Goal: Transaction & Acquisition: Purchase product/service

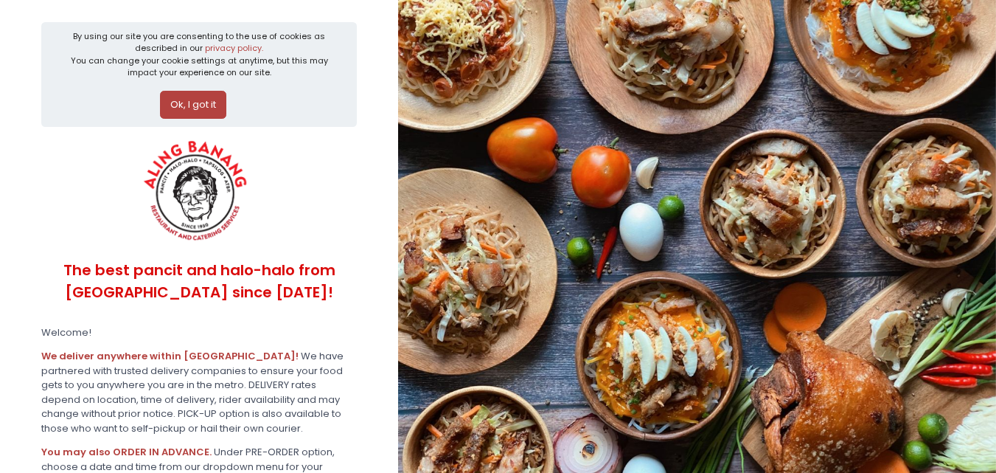
scroll to position [362, 0]
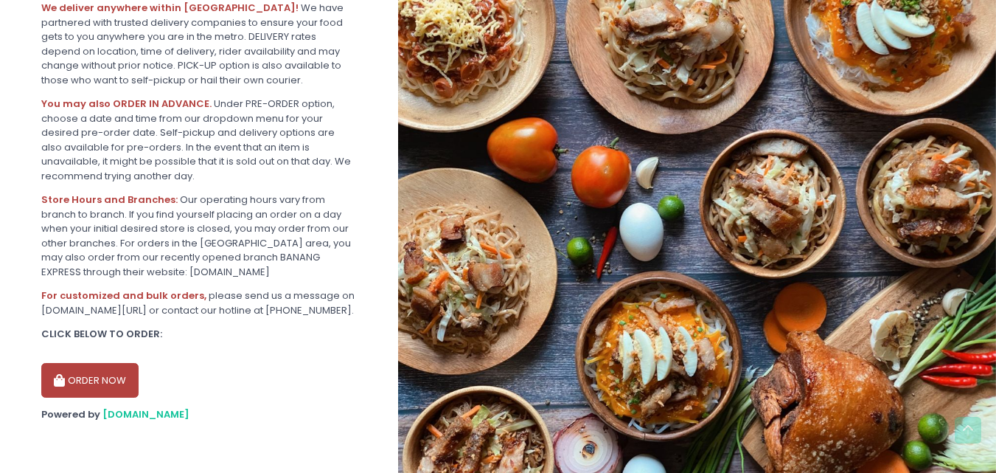
click at [99, 380] on button "ORDER NOW" at bounding box center [89, 380] width 97 height 35
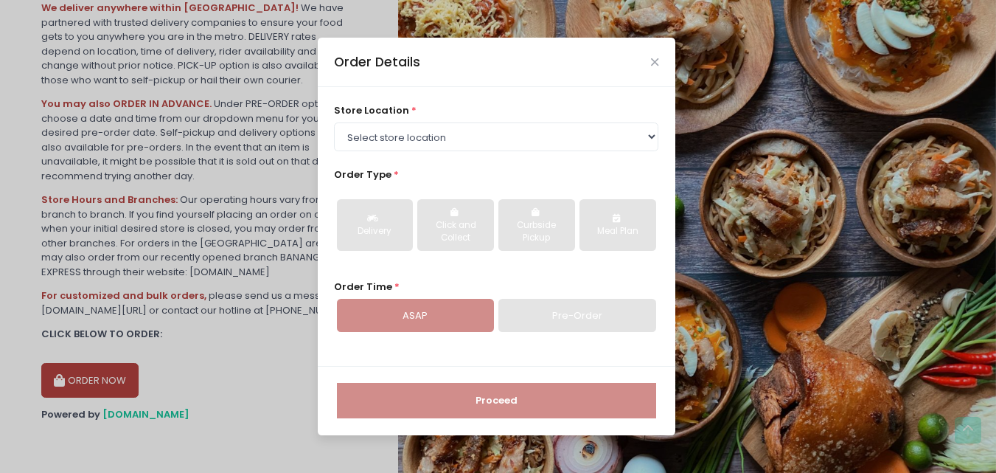
drag, startPoint x: 448, startPoint y: 153, endPoint x: 459, endPoint y: 142, distance: 15.7
click at [450, 152] on div "store location * Select store location ALING [GEOGRAPHIC_DATA] - [GEOGRAPHIC_DA…" at bounding box center [497, 226] width 358 height 279
click at [460, 139] on select "Select store location ALING [GEOGRAPHIC_DATA] - [GEOGRAPHIC_DATA] [GEOGRAPHIC_D…" at bounding box center [496, 136] width 324 height 28
click at [461, 136] on select "Select store location ALING [GEOGRAPHIC_DATA] - [GEOGRAPHIC_DATA] [GEOGRAPHIC_D…" at bounding box center [496, 136] width 324 height 28
click at [462, 136] on select "Select store location ALING [GEOGRAPHIC_DATA] - [GEOGRAPHIC_DATA] [GEOGRAPHIC_D…" at bounding box center [496, 136] width 324 height 28
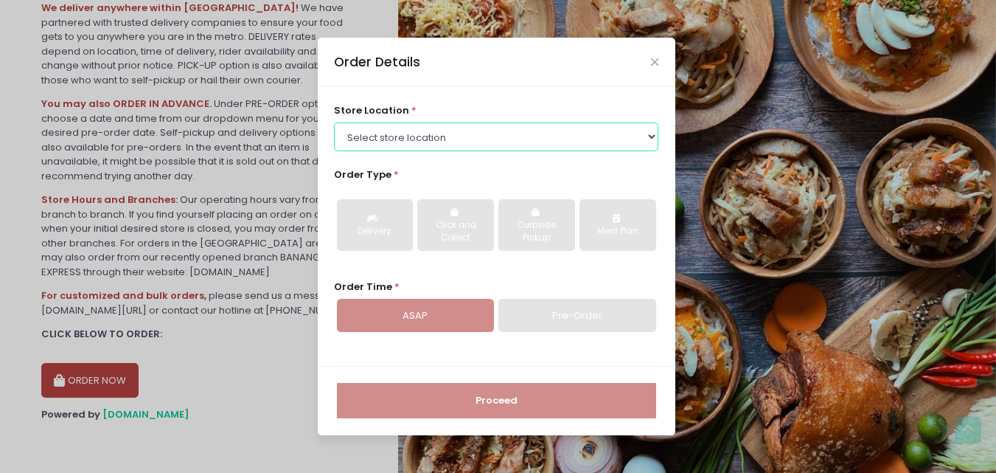
click at [462, 135] on select "Select store location ALING [GEOGRAPHIC_DATA] - [GEOGRAPHIC_DATA] [GEOGRAPHIC_D…" at bounding box center [496, 136] width 324 height 28
drag, startPoint x: 462, startPoint y: 135, endPoint x: 462, endPoint y: 142, distance: 7.4
click at [462, 135] on select "Select store location ALING [GEOGRAPHIC_DATA] - [GEOGRAPHIC_DATA] [GEOGRAPHIC_D…" at bounding box center [496, 136] width 324 height 28
click at [481, 271] on div "store location * Select store location ALING [GEOGRAPHIC_DATA] - [GEOGRAPHIC_DA…" at bounding box center [497, 226] width 358 height 279
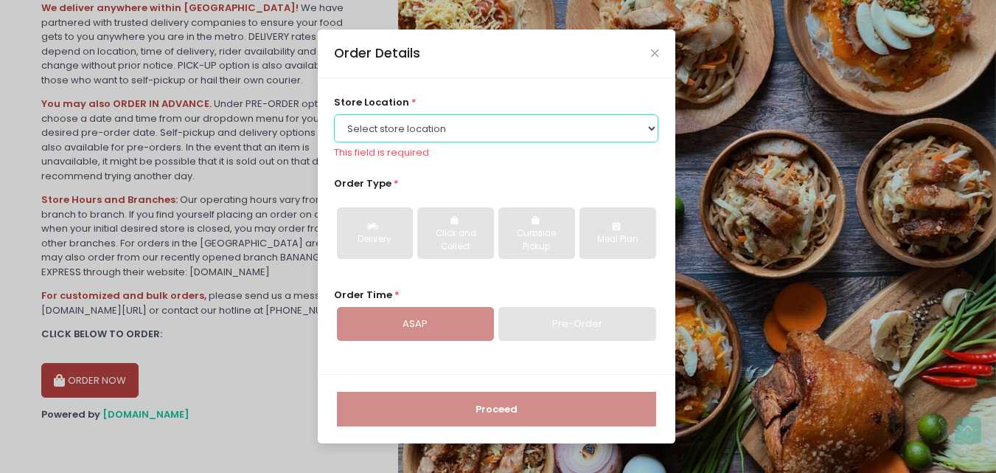
click at [422, 136] on select "Select store location ALING [GEOGRAPHIC_DATA] - [GEOGRAPHIC_DATA] [GEOGRAPHIC_D…" at bounding box center [496, 128] width 324 height 28
select select "614aed71e4942a4c99b40621"
click at [334, 114] on select "Select store location ALING [GEOGRAPHIC_DATA] - [GEOGRAPHIC_DATA] [GEOGRAPHIC_D…" at bounding box center [496, 128] width 324 height 28
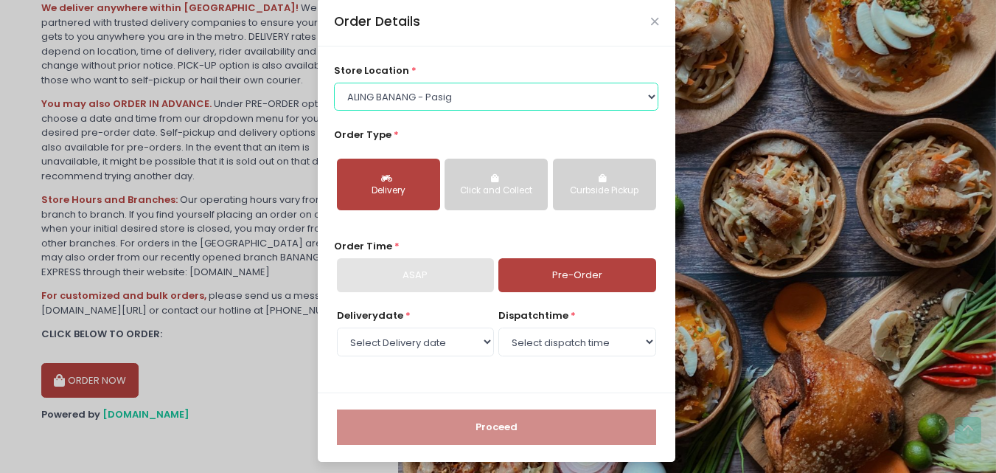
scroll to position [24, 0]
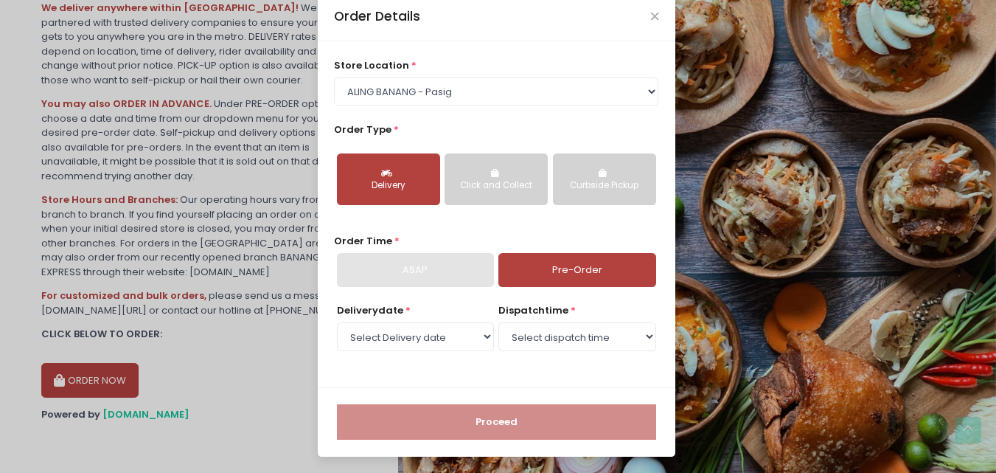
click at [463, 261] on div "ASAP" at bounding box center [415, 270] width 157 height 34
click at [651, 11] on icon "Close" at bounding box center [654, 16] width 7 height 11
